Goal: Task Accomplishment & Management: Manage account settings

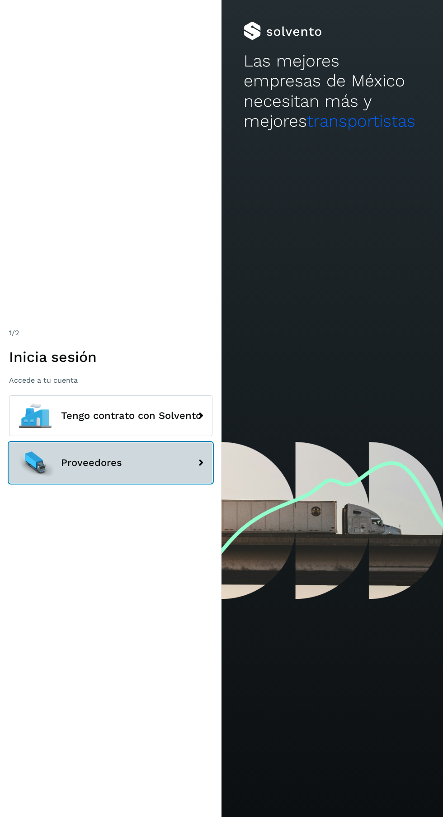
click at [166, 483] on button "Proveedores" at bounding box center [111, 462] width 204 height 41
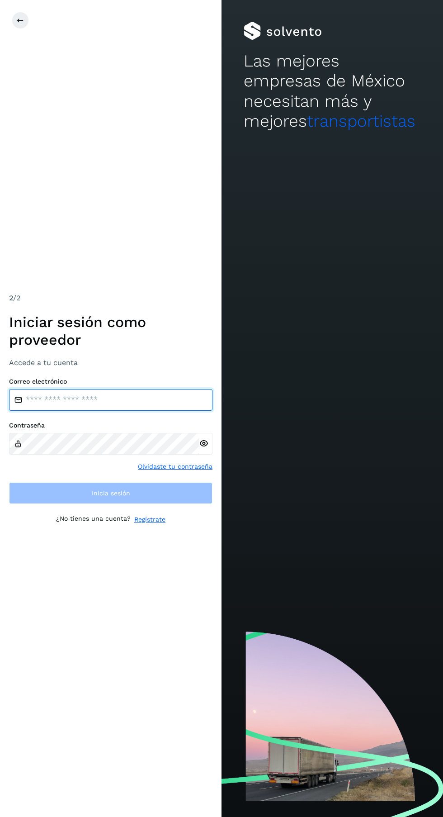
click at [133, 411] on input "email" at bounding box center [111, 400] width 204 height 22
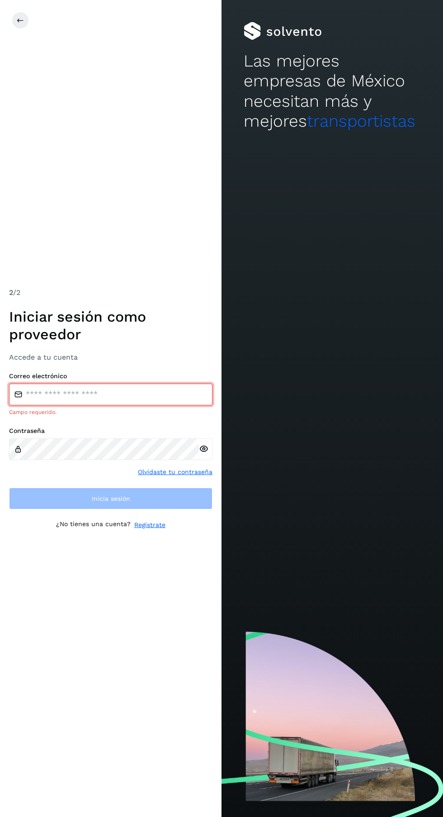
type input "**********"
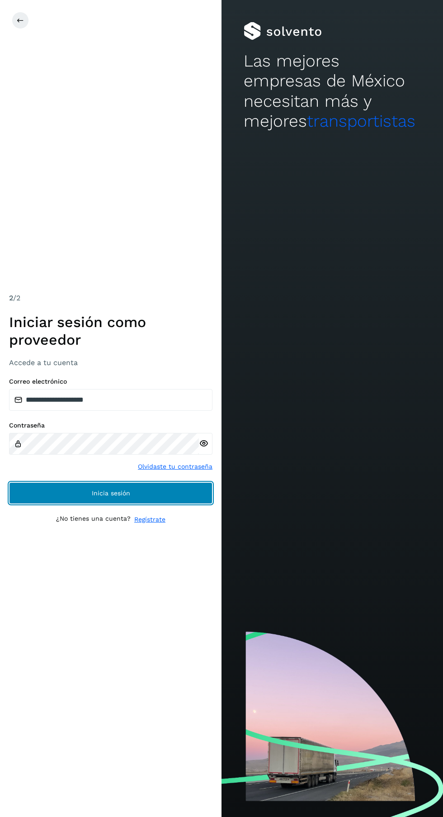
click at [181, 504] on button "Inicia sesión" at bounding box center [111, 493] width 204 height 22
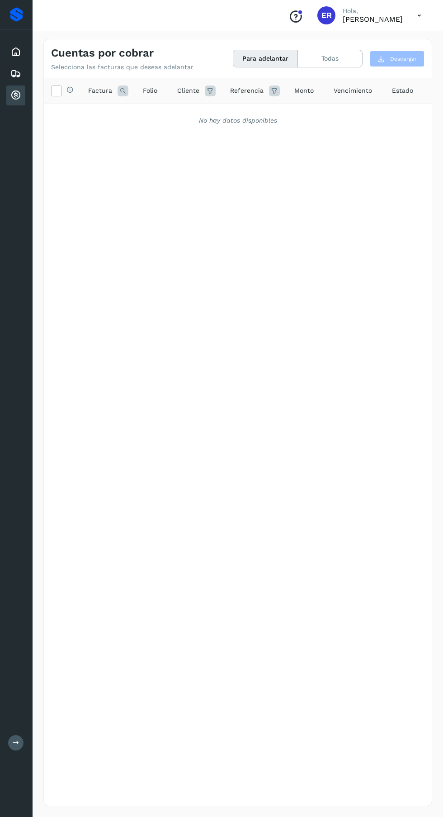
click at [18, 54] on icon at bounding box center [15, 52] width 11 height 11
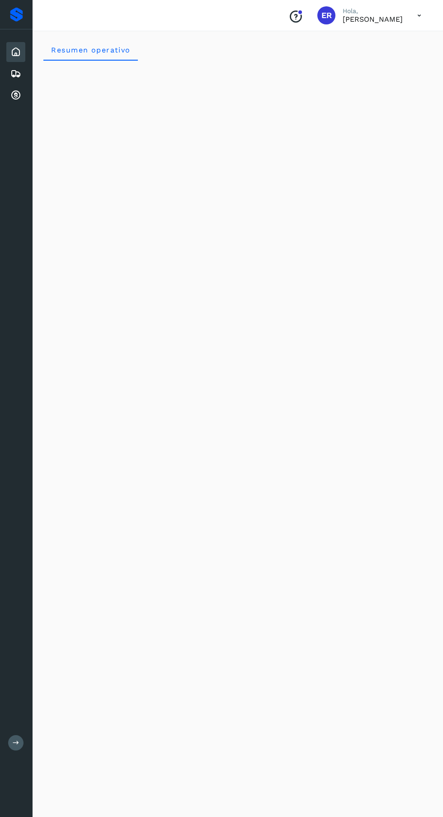
click at [18, 99] on icon at bounding box center [15, 95] width 11 height 11
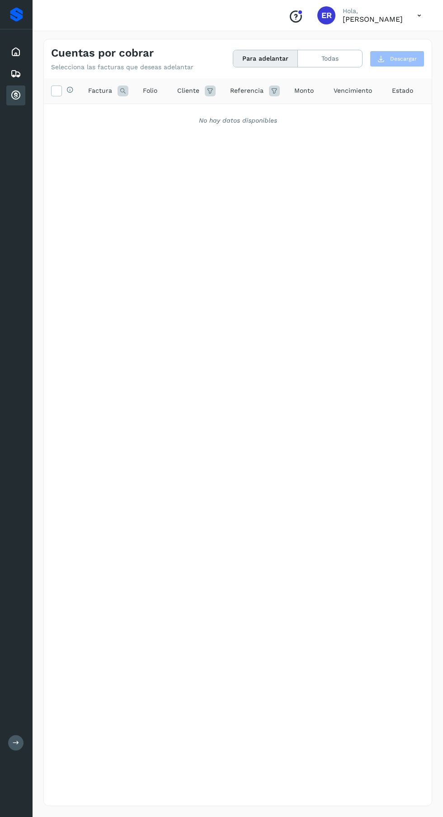
click at [419, 15] on icon at bounding box center [419, 15] width 19 height 19
click at [381, 44] on div "Cerrar sesión" at bounding box center [375, 40] width 108 height 17
